Goal: Information Seeking & Learning: Find specific fact

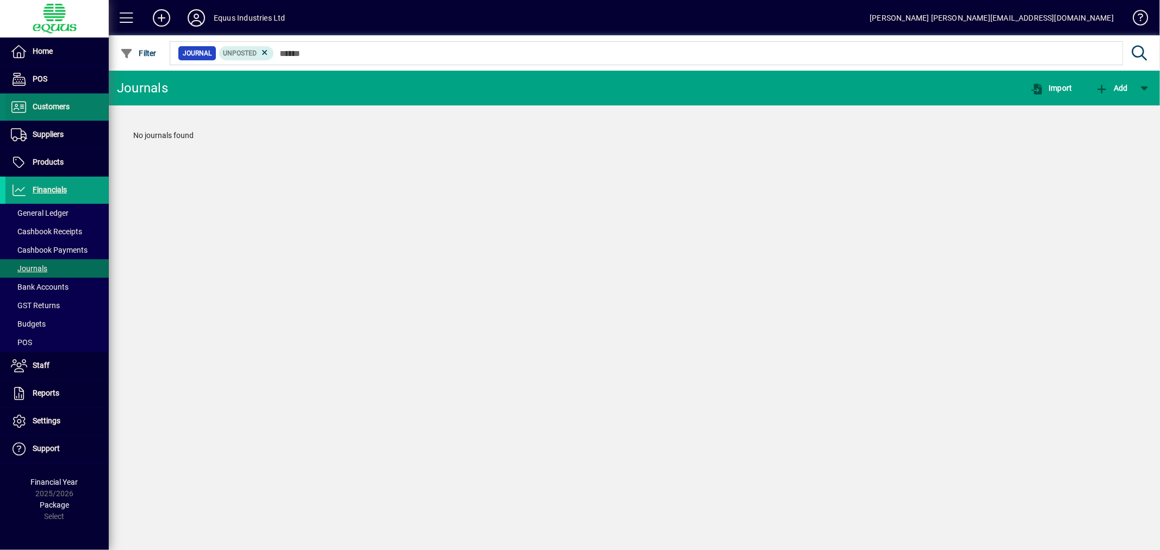
click at [54, 108] on span "Customers" at bounding box center [51, 106] width 37 height 9
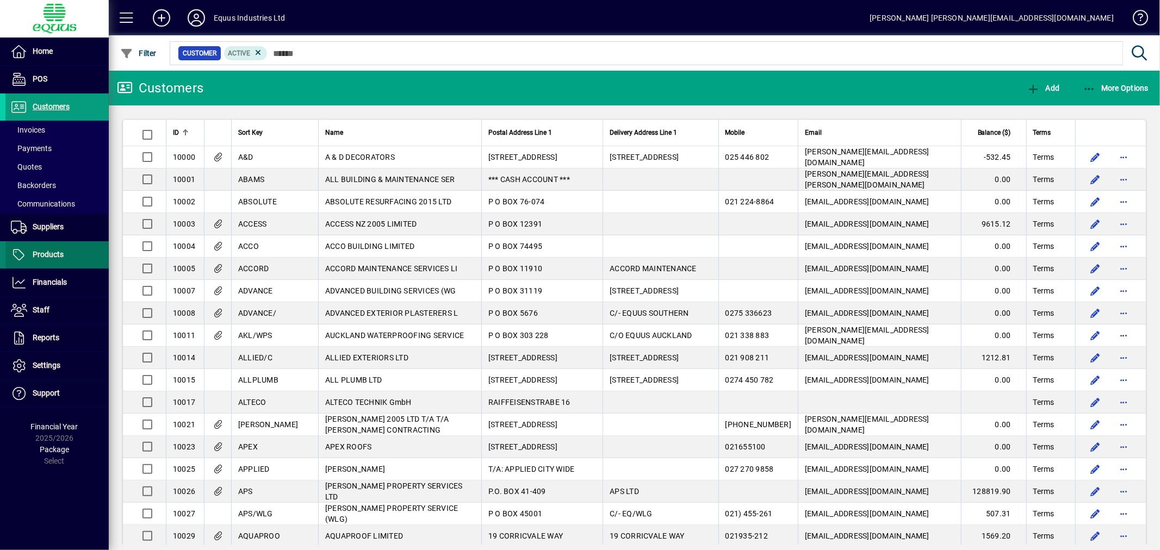
click at [55, 257] on span "Products" at bounding box center [48, 254] width 31 height 9
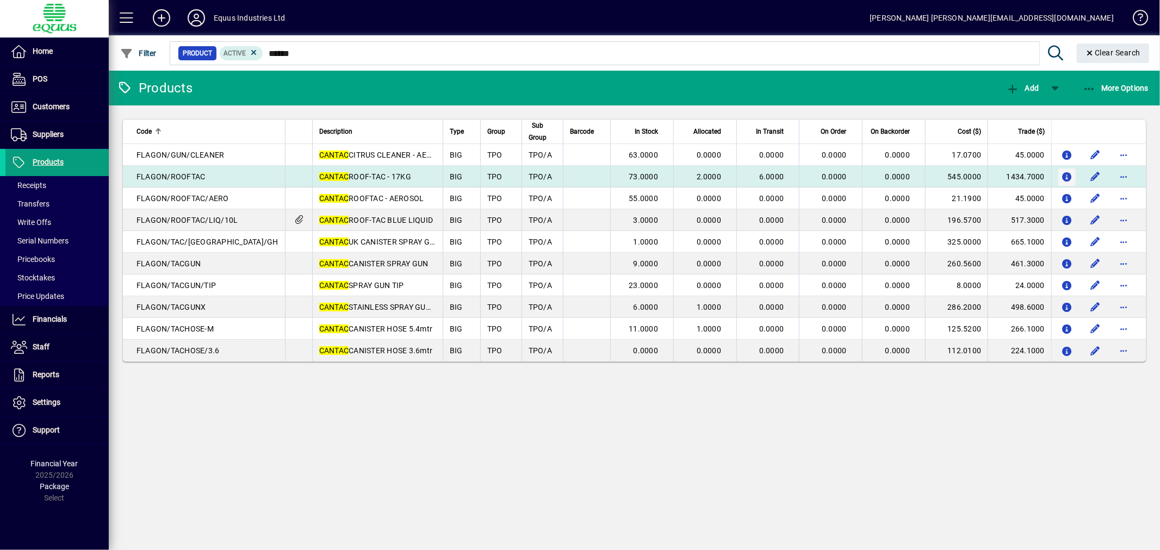
click at [1069, 173] on icon "button" at bounding box center [1067, 177] width 11 height 9
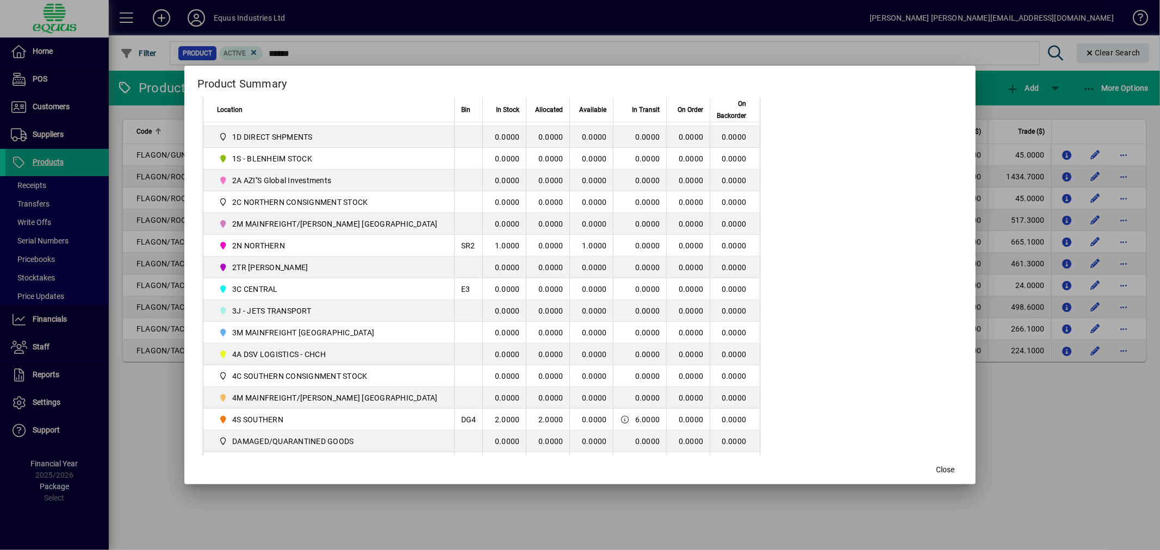
scroll to position [181, 0]
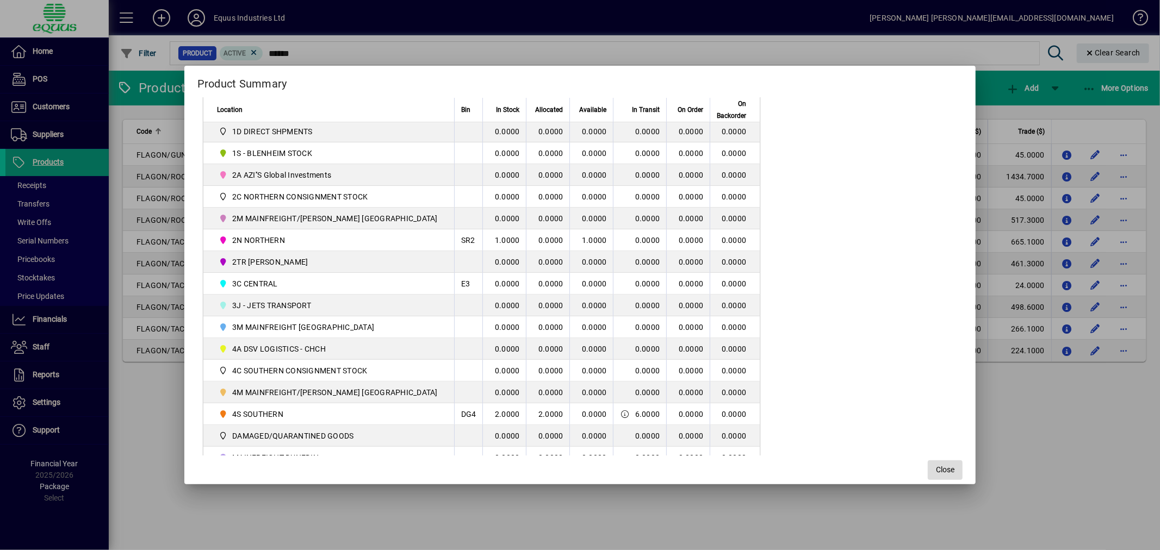
click at [936, 470] on span "Close" at bounding box center [945, 469] width 18 height 11
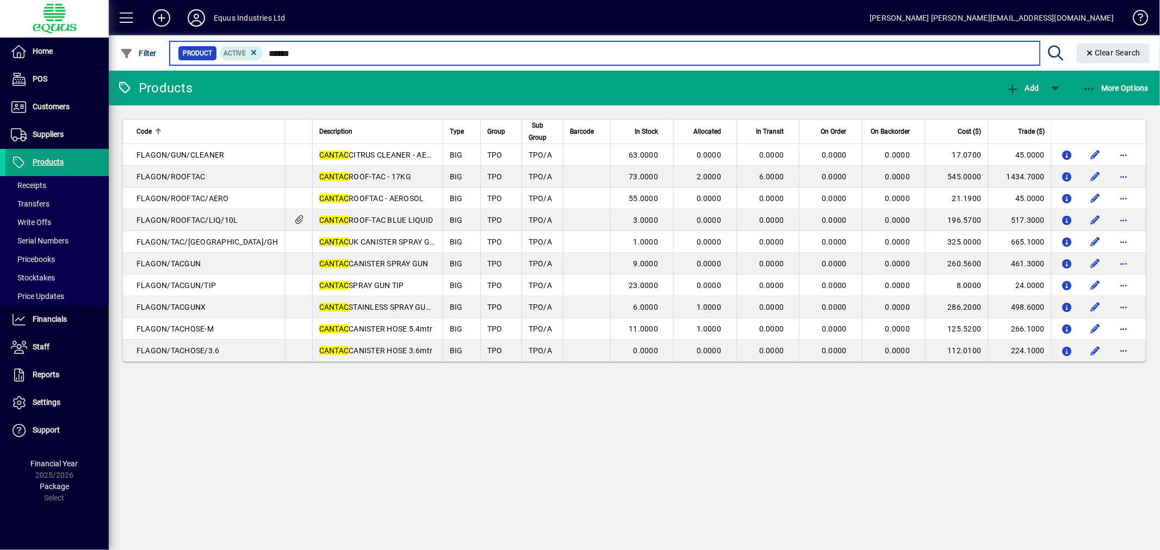
click at [286, 49] on input "******" at bounding box center [646, 53] width 767 height 15
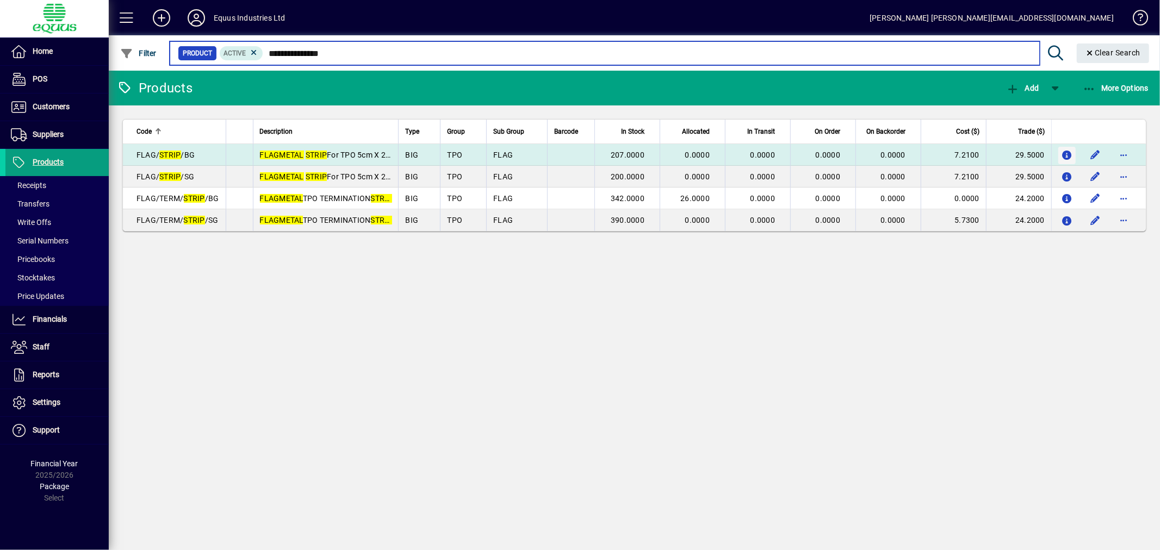
type input "**********"
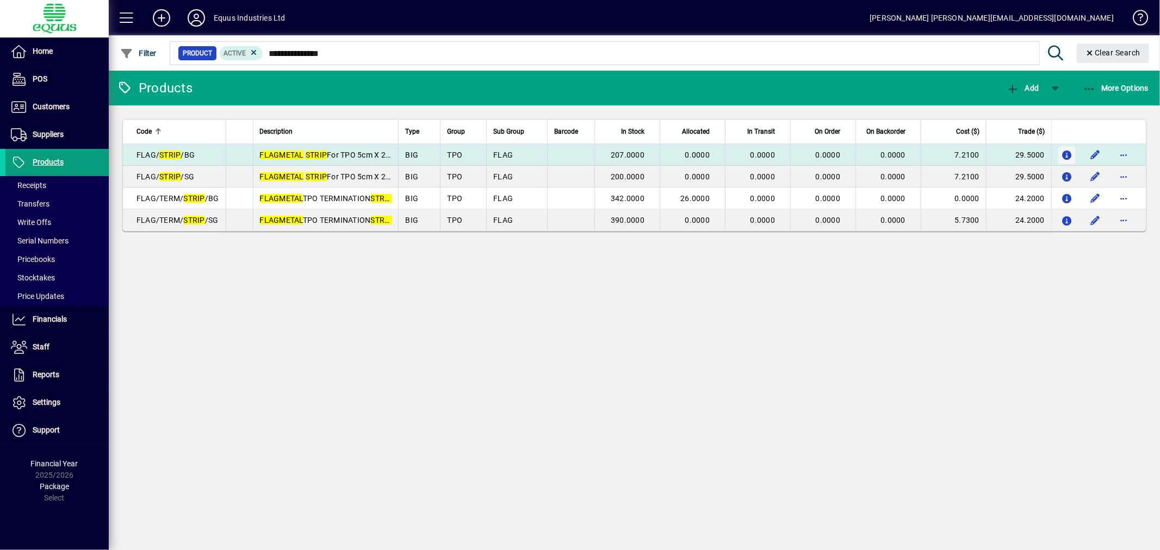
click at [1063, 151] on icon "button" at bounding box center [1067, 155] width 11 height 9
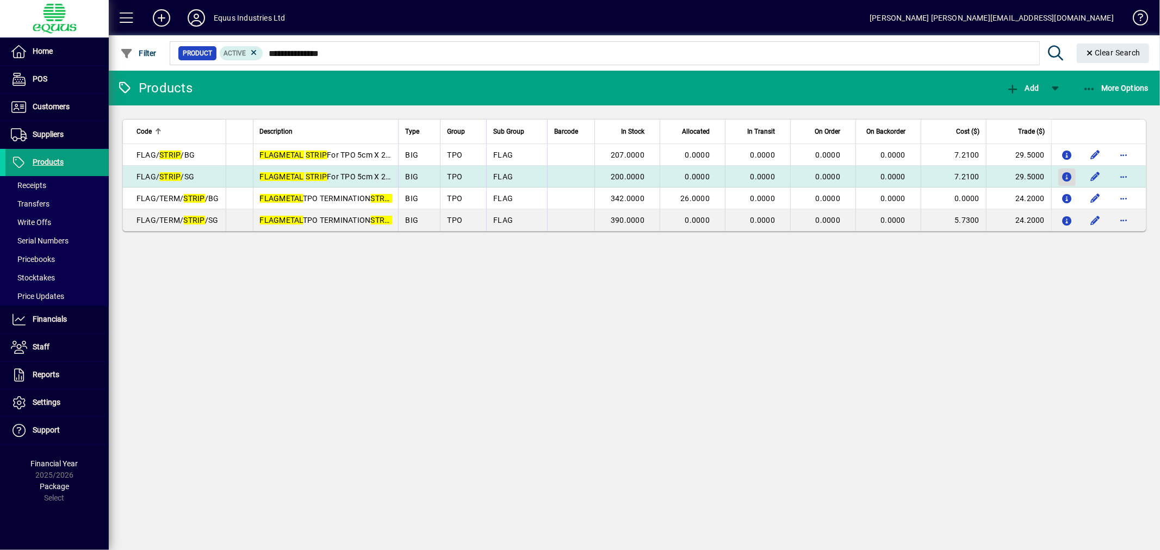
click at [1070, 175] on icon "button" at bounding box center [1067, 177] width 11 height 9
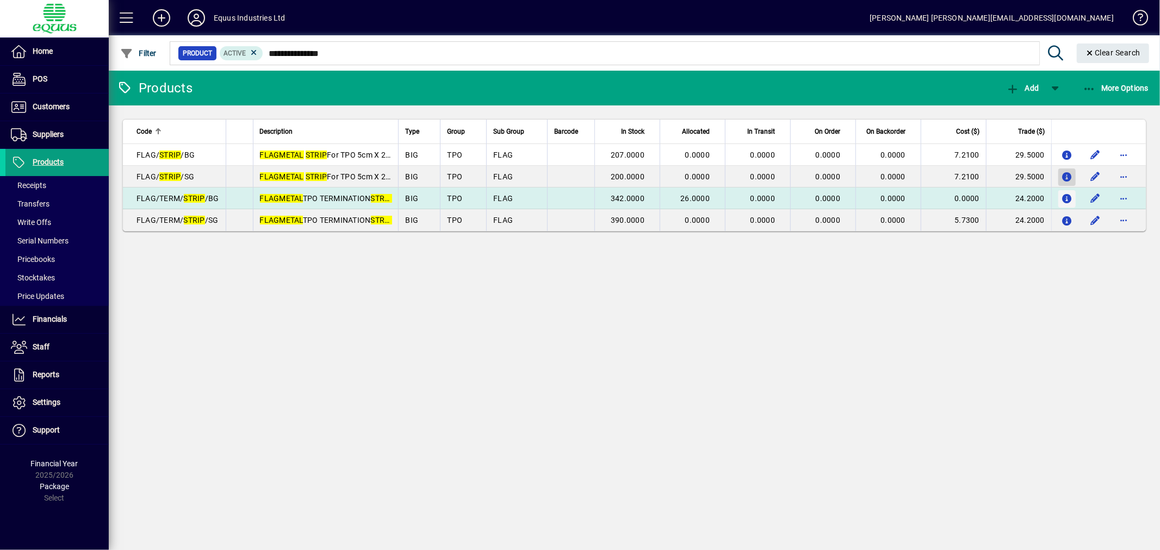
click at [1068, 203] on icon "button" at bounding box center [1067, 199] width 11 height 9
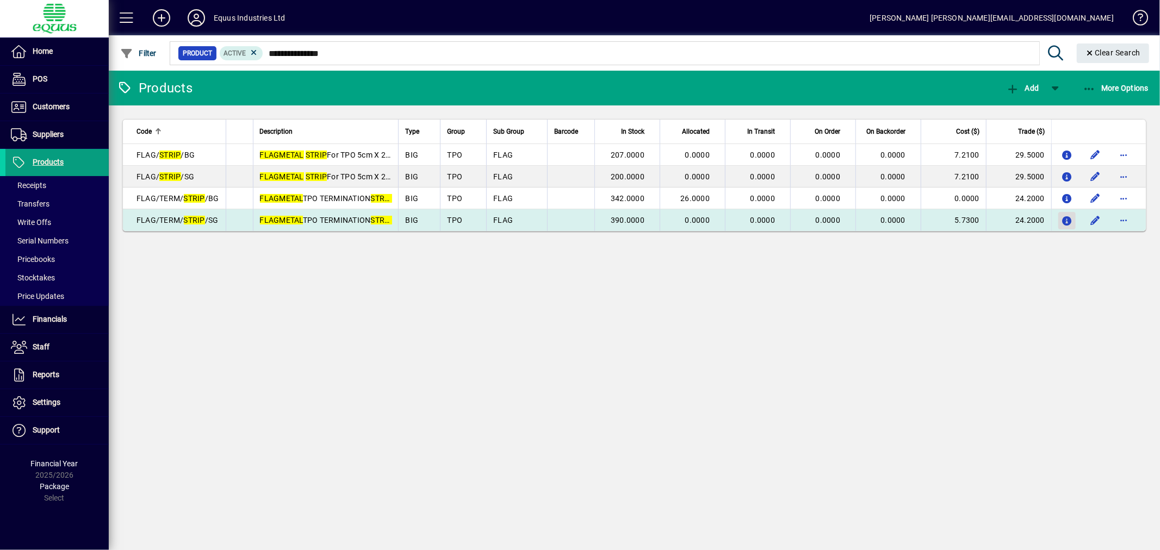
click at [1064, 219] on icon "button" at bounding box center [1067, 221] width 11 height 9
